Goal: Information Seeking & Learning: Learn about a topic

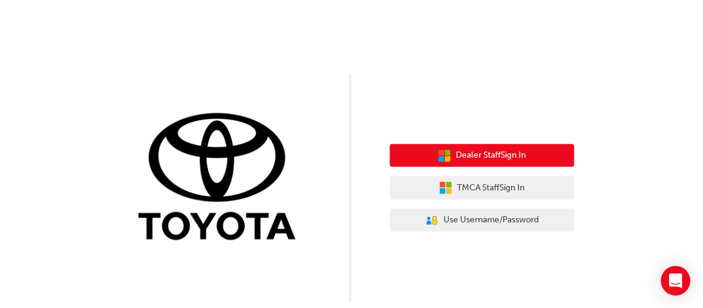
click at [480, 156] on span "Dealer Staff Sign In" at bounding box center [491, 155] width 70 height 14
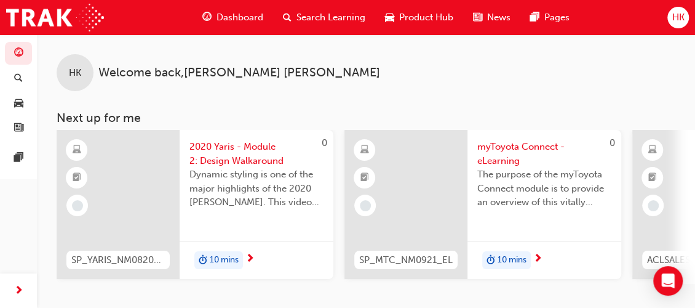
click at [423, 16] on span "Product Hub" at bounding box center [426, 17] width 54 height 14
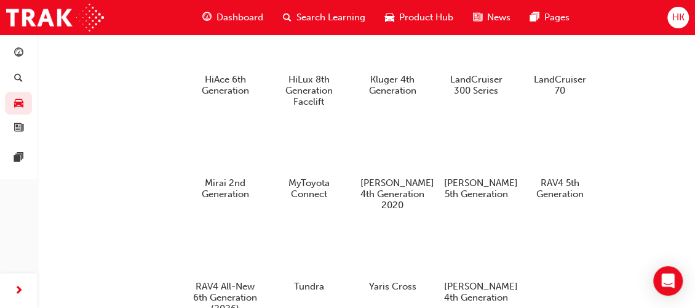
scroll to position [391, 0]
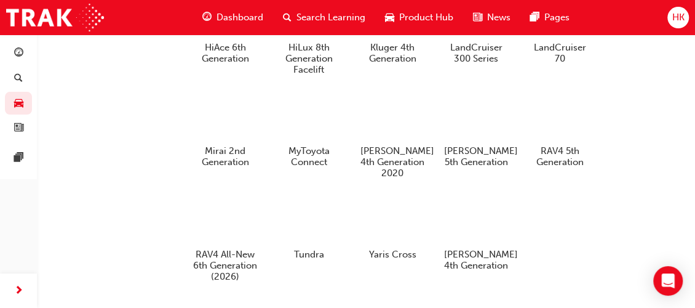
click at [255, 15] on span "Dashboard" at bounding box center [240, 17] width 47 height 14
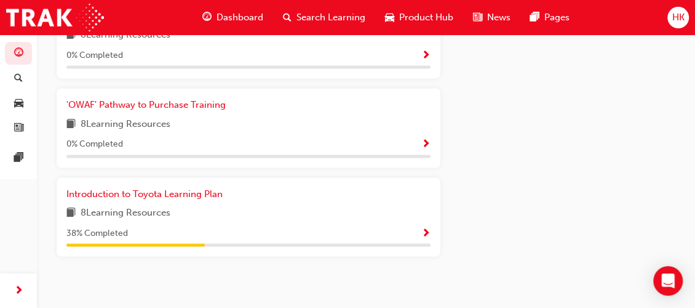
scroll to position [888, 0]
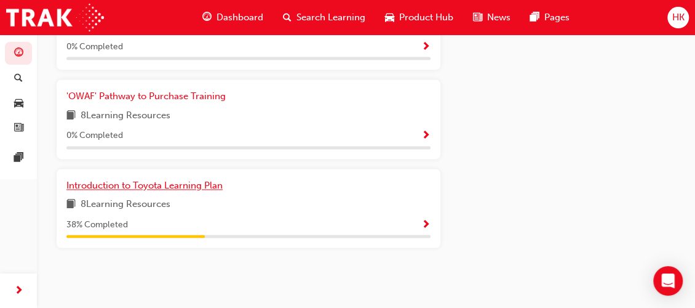
click at [145, 183] on span "Introduction to Toyota Learning Plan" at bounding box center [144, 185] width 156 height 11
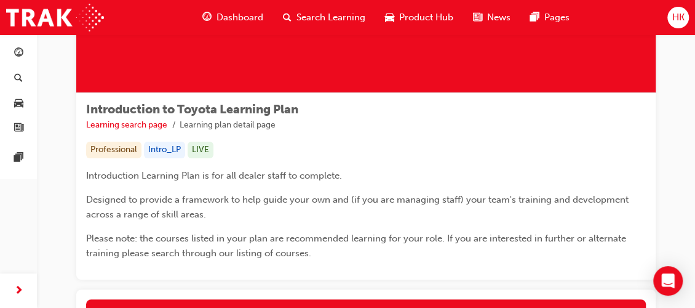
scroll to position [223, 0]
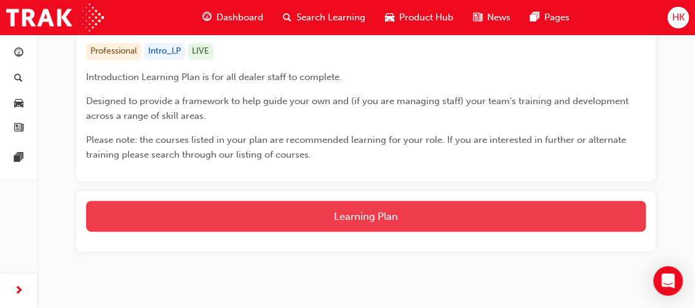
click at [385, 210] on button "Learning Plan" at bounding box center [366, 216] width 560 height 31
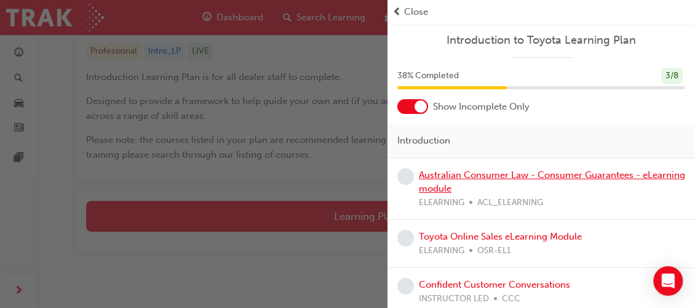
click at [445, 184] on link "Australian Consumer Law - Consumer Guarantees - eLearning module" at bounding box center [552, 181] width 266 height 25
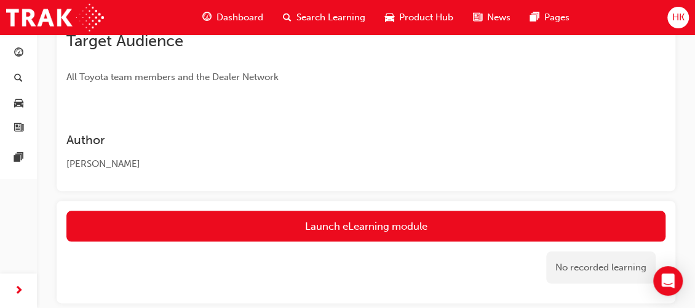
scroll to position [615, 0]
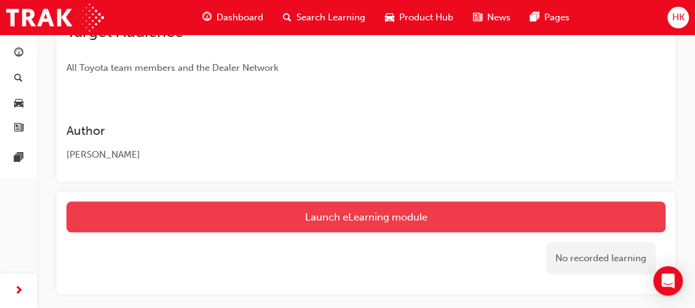
click at [403, 214] on link "Launch eLearning module" at bounding box center [365, 216] width 599 height 31
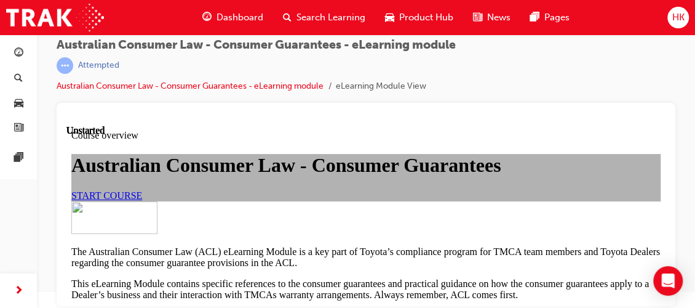
scroll to position [92, 0]
click at [237, 15] on span "Dashboard" at bounding box center [240, 17] width 47 height 14
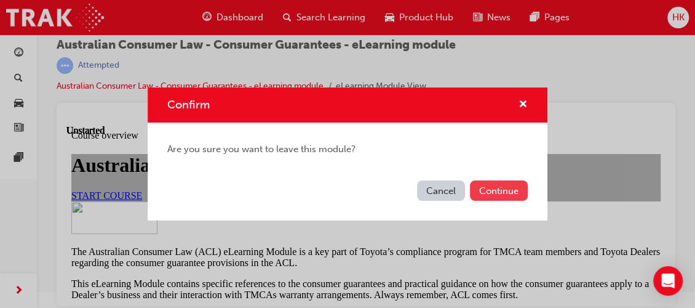
click at [490, 191] on button "Continue" at bounding box center [499, 190] width 58 height 20
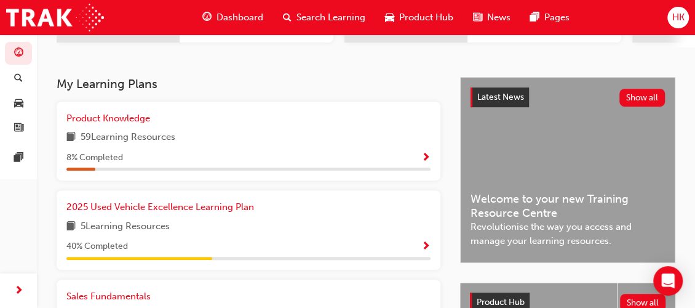
scroll to position [217, 0]
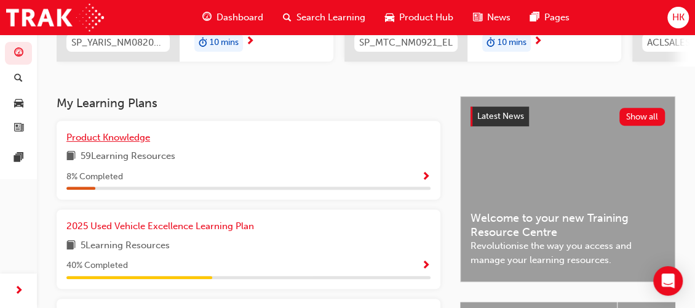
click at [130, 143] on span "Product Knowledge" at bounding box center [108, 137] width 84 height 11
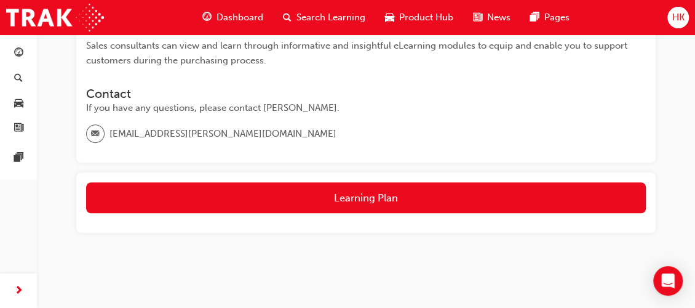
scroll to position [317, 0]
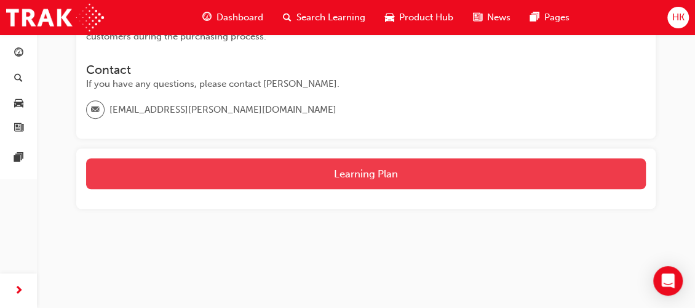
click at [345, 173] on button "Learning Plan" at bounding box center [366, 173] width 560 height 31
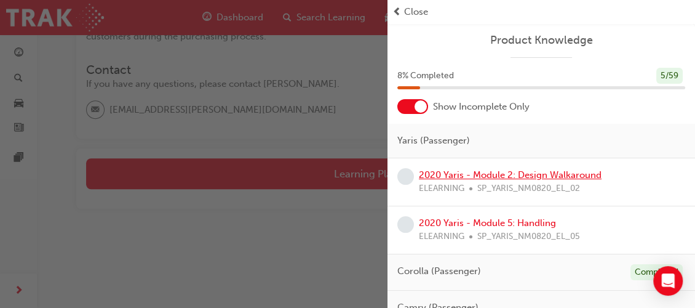
click at [468, 177] on link "2020 Yaris - Module 2: Design Walkaround" at bounding box center [510, 174] width 183 height 11
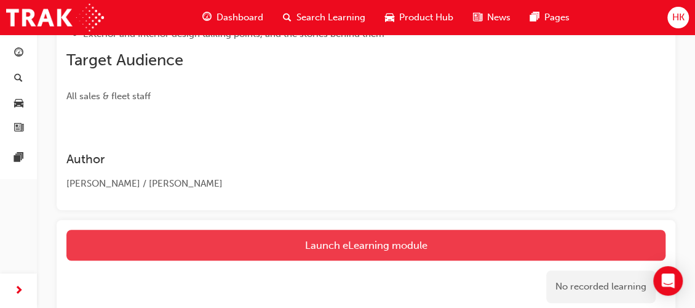
click at [346, 250] on button "Launch eLearning module" at bounding box center [365, 244] width 599 height 31
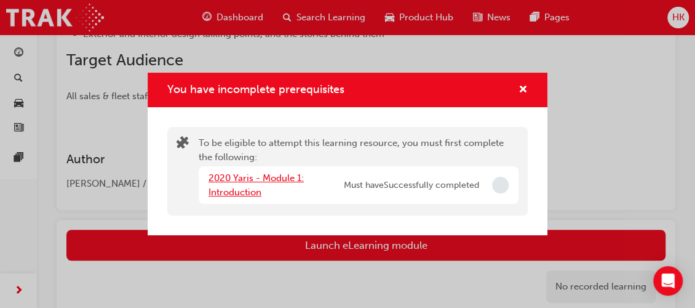
click at [252, 176] on link "2020 Yaris - Module 1: Introduction" at bounding box center [256, 184] width 95 height 25
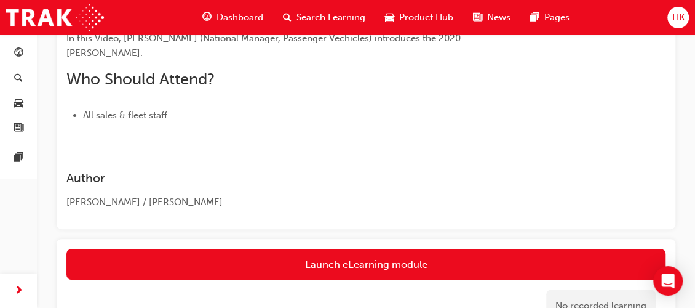
scroll to position [243, 0]
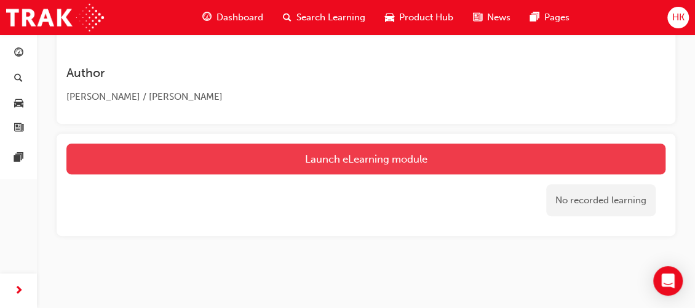
click at [349, 161] on link "Launch eLearning module" at bounding box center [365, 158] width 599 height 31
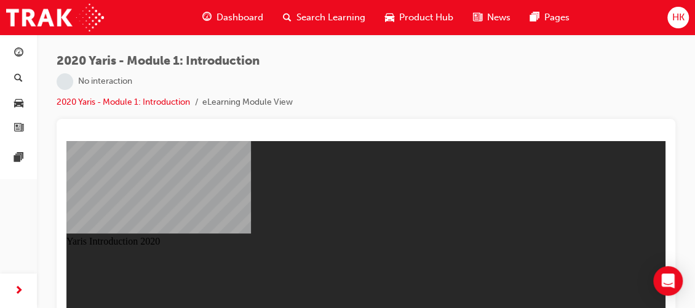
scroll to position [16, 0]
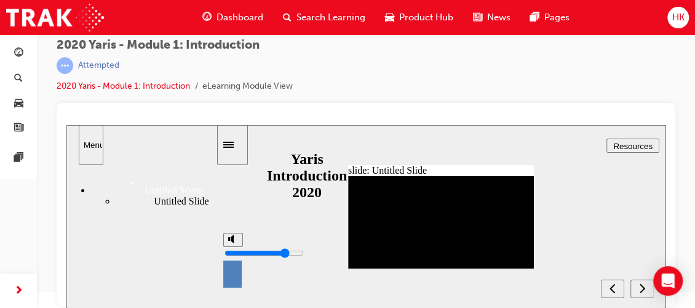
click at [231, 289] on div "misc controls" at bounding box center [232, 279] width 18 height 65
drag, startPoint x: 231, startPoint y: 242, endPoint x: 232, endPoint y: 266, distance: 24.0
type input "0"
click at [232, 258] on input "volume" at bounding box center [264, 253] width 79 height 10
